Goal: Transaction & Acquisition: Obtain resource

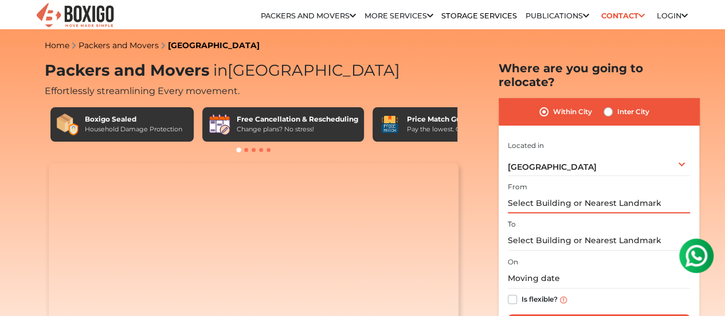
click at [594, 196] on input "text" at bounding box center [599, 203] width 182 height 20
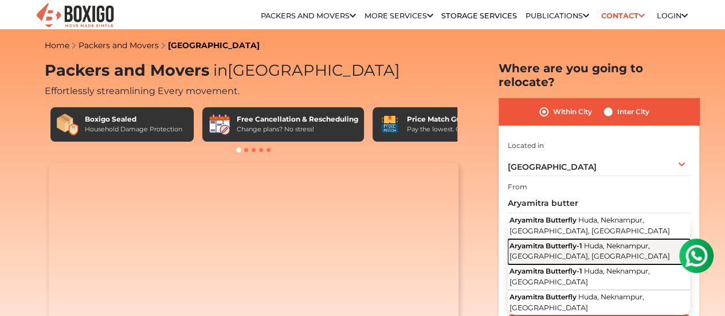
click at [557, 241] on span "Aryamitra Butterfly-1" at bounding box center [546, 245] width 73 height 9
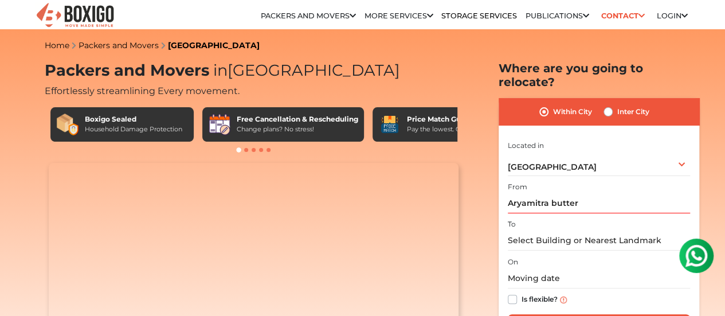
type input "Aryamitra Butterfly-1, Huda, Neknampur, [GEOGRAPHIC_DATA], [GEOGRAPHIC_DATA]"
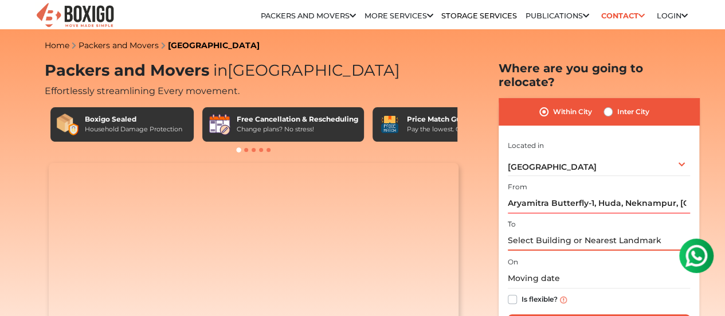
click at [557, 234] on input "text" at bounding box center [599, 241] width 182 height 20
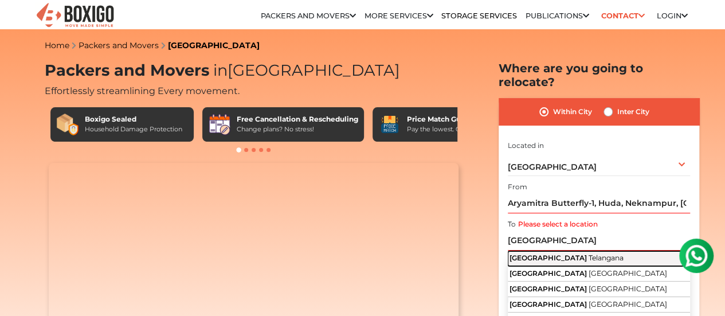
click at [550, 253] on span "[GEOGRAPHIC_DATA]" at bounding box center [548, 257] width 77 height 9
type input "[GEOGRAPHIC_DATA], [GEOGRAPHIC_DATA]"
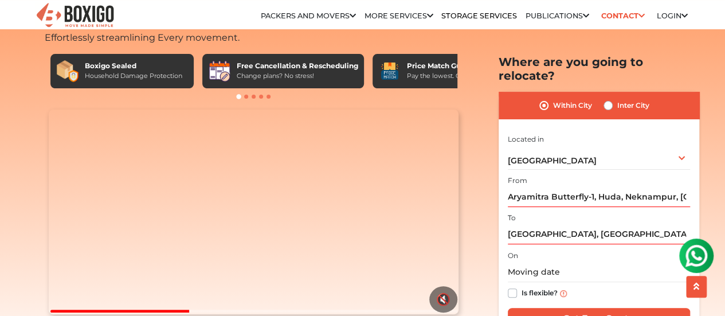
scroll to position [115, 0]
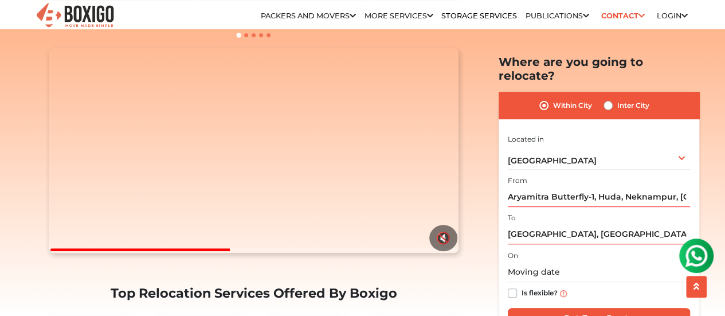
click at [522, 286] on label "Is flexible?" at bounding box center [540, 292] width 36 height 12
click at [509, 286] on input "Is flexible?" at bounding box center [512, 291] width 9 height 11
checkbox input "true"
click at [609, 99] on div "Inter City" at bounding box center [627, 106] width 46 height 14
click at [618, 99] on label "Inter City" at bounding box center [634, 106] width 32 height 14
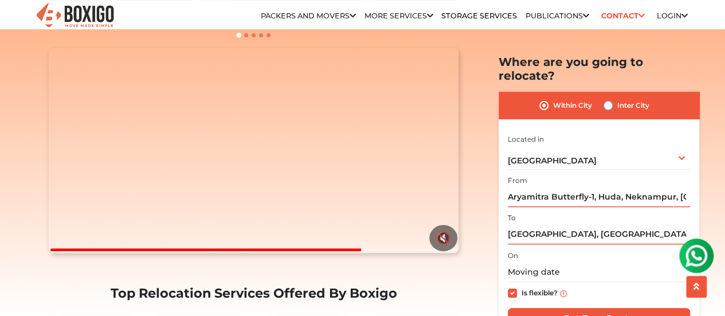
click at [608, 99] on input "Inter City" at bounding box center [608, 104] width 9 height 11
radio input "true"
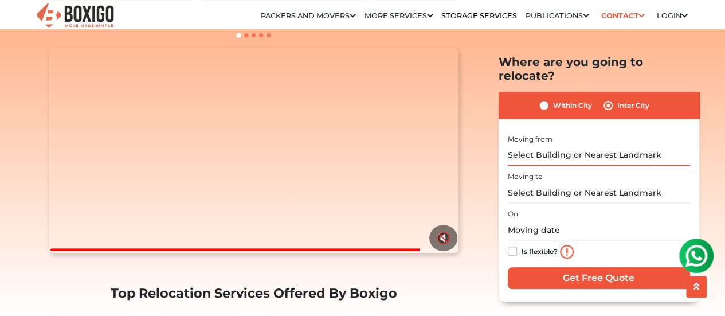
click at [584, 145] on input "text" at bounding box center [599, 155] width 182 height 20
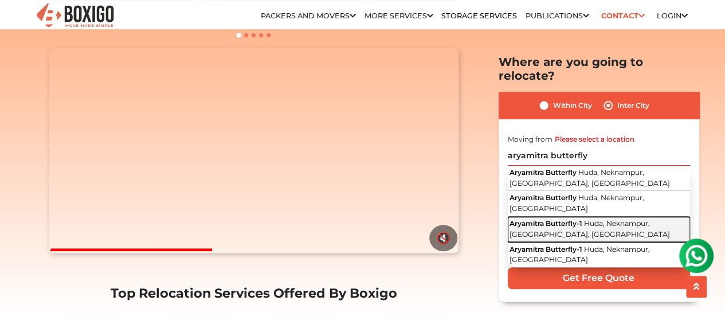
click at [619, 219] on span "Huda, Neknampur, [GEOGRAPHIC_DATA], [GEOGRAPHIC_DATA]" at bounding box center [590, 228] width 161 height 19
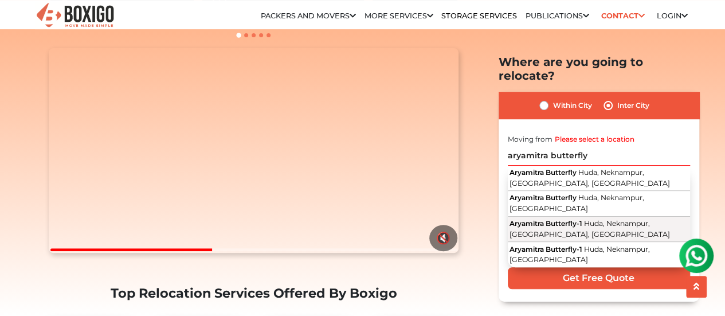
type input "Aryamitra Butterfly-1, Huda, Neknampur, [GEOGRAPHIC_DATA], [GEOGRAPHIC_DATA]"
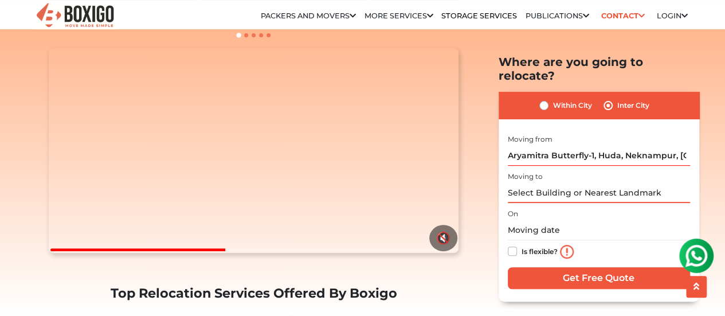
click at [571, 183] on input "text" at bounding box center [599, 193] width 182 height 20
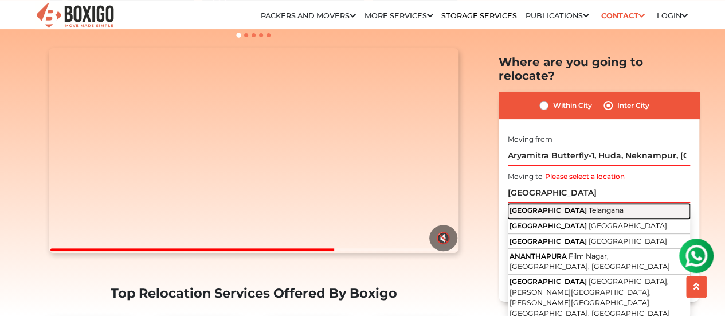
click at [589, 206] on span "Telangana" at bounding box center [606, 210] width 35 height 9
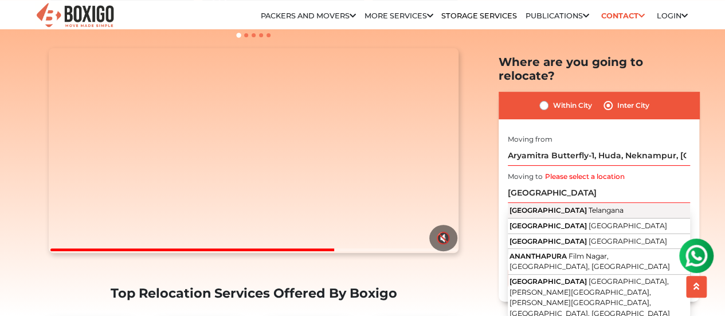
type input "[GEOGRAPHIC_DATA], [GEOGRAPHIC_DATA]"
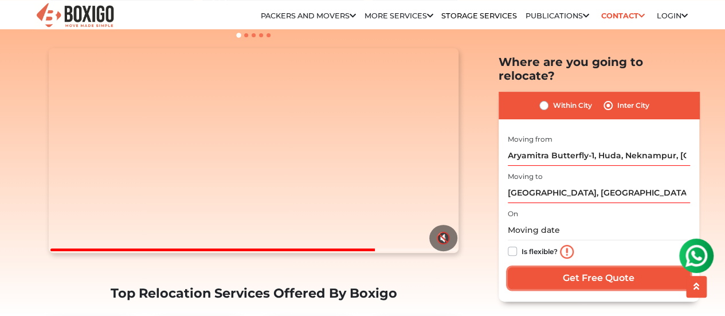
click at [575, 267] on input "Get Free Quote" at bounding box center [599, 278] width 182 height 22
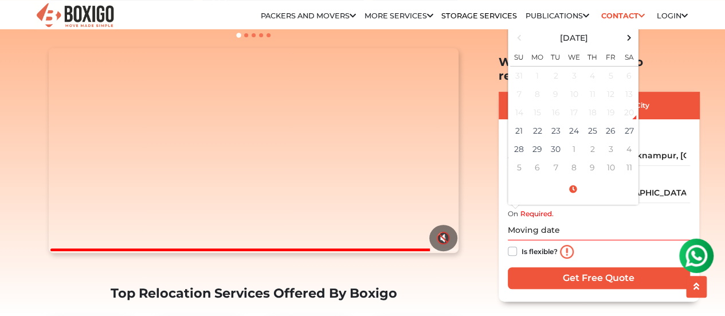
click at [522, 244] on label "Is flexible?" at bounding box center [540, 250] width 36 height 12
click at [510, 244] on input "Is flexible?" at bounding box center [512, 249] width 9 height 11
checkbox input "true"
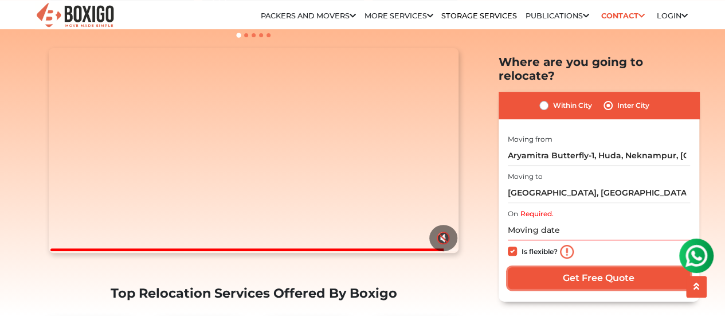
click at [576, 267] on input "Get Free Quote" at bounding box center [599, 278] width 182 height 22
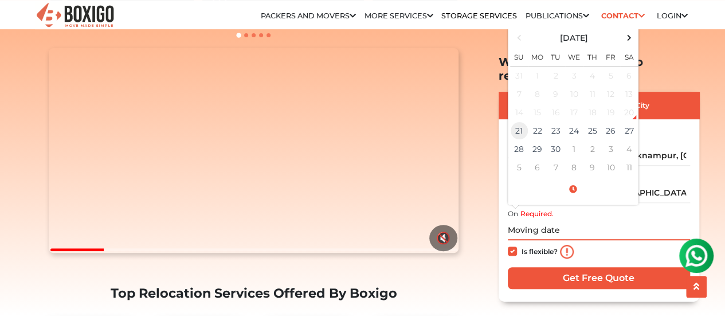
click at [522, 122] on td "21" at bounding box center [519, 131] width 18 height 18
type input "[DATE] 5:21 PM"
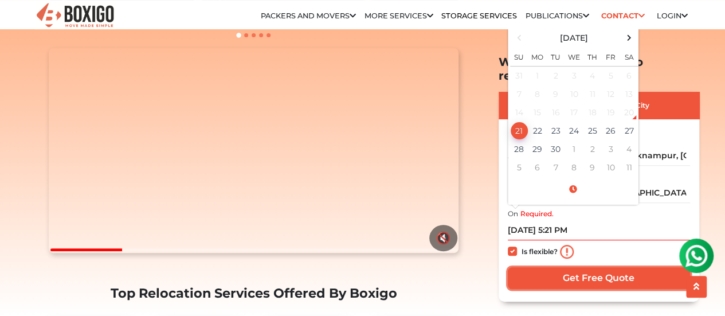
click at [571, 267] on input "Get Free Quote" at bounding box center [599, 278] width 182 height 22
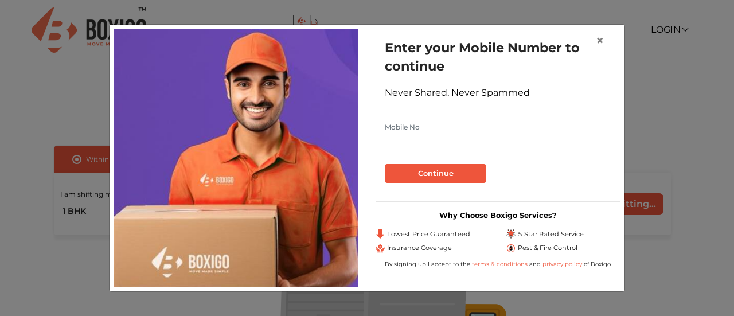
click at [478, 130] on input "text" at bounding box center [498, 127] width 226 height 18
type input "9941282754"
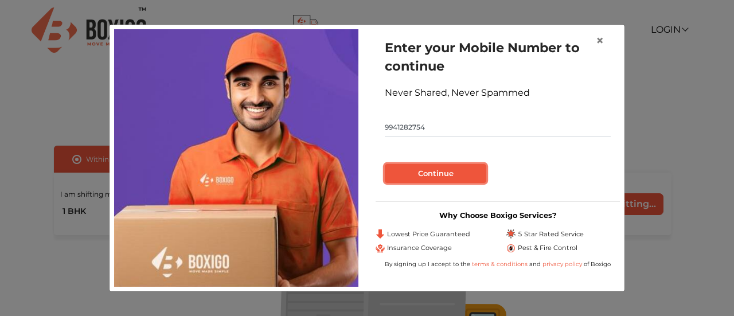
click at [466, 168] on button "Continue" at bounding box center [436, 173] width 102 height 19
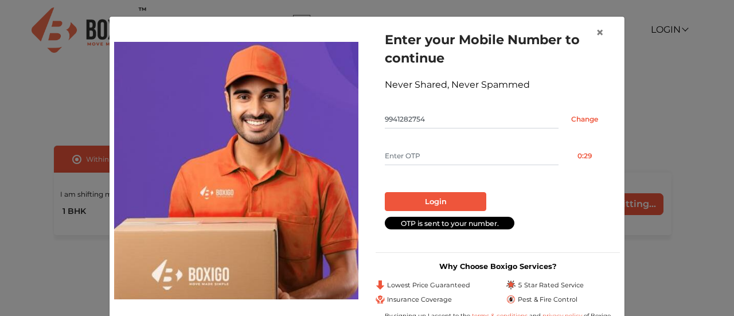
click at [465, 162] on input "text" at bounding box center [472, 156] width 174 height 18
